Goal: Communication & Community: Connect with others

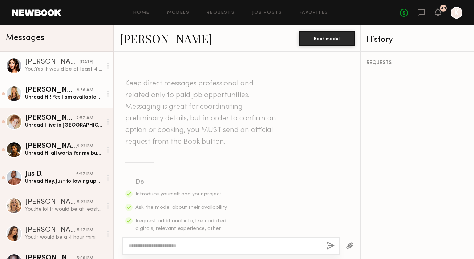
scroll to position [1029, 0]
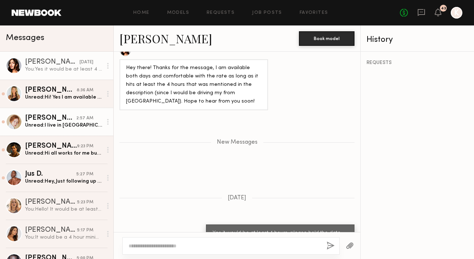
click at [72, 125] on div "Unread: I live in San Diego so location is great for me" at bounding box center [63, 125] width 77 height 7
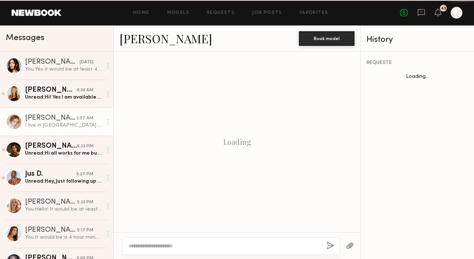
scroll to position [403, 0]
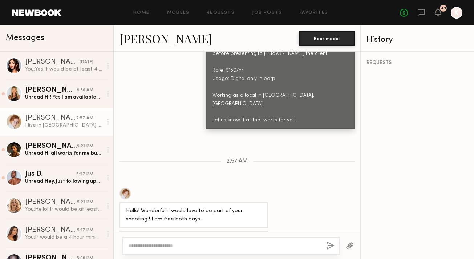
click at [136, 41] on link "Anna A." at bounding box center [166, 39] width 93 height 16
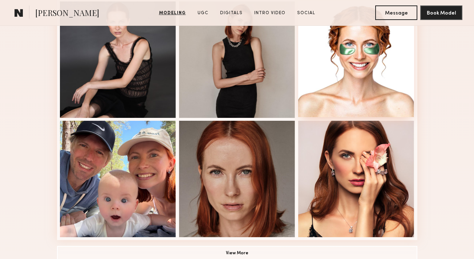
scroll to position [519, 0]
